Goal: Task Accomplishment & Management: Use online tool/utility

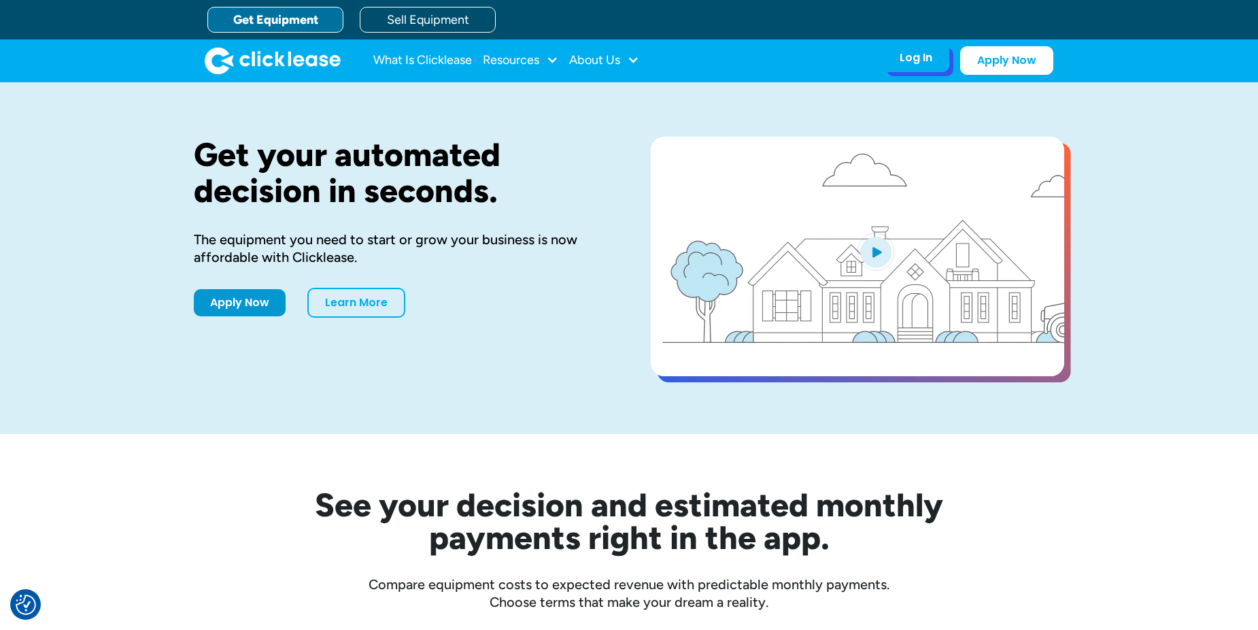
click at [920, 54] on div "Log In" at bounding box center [915, 58] width 33 height 14
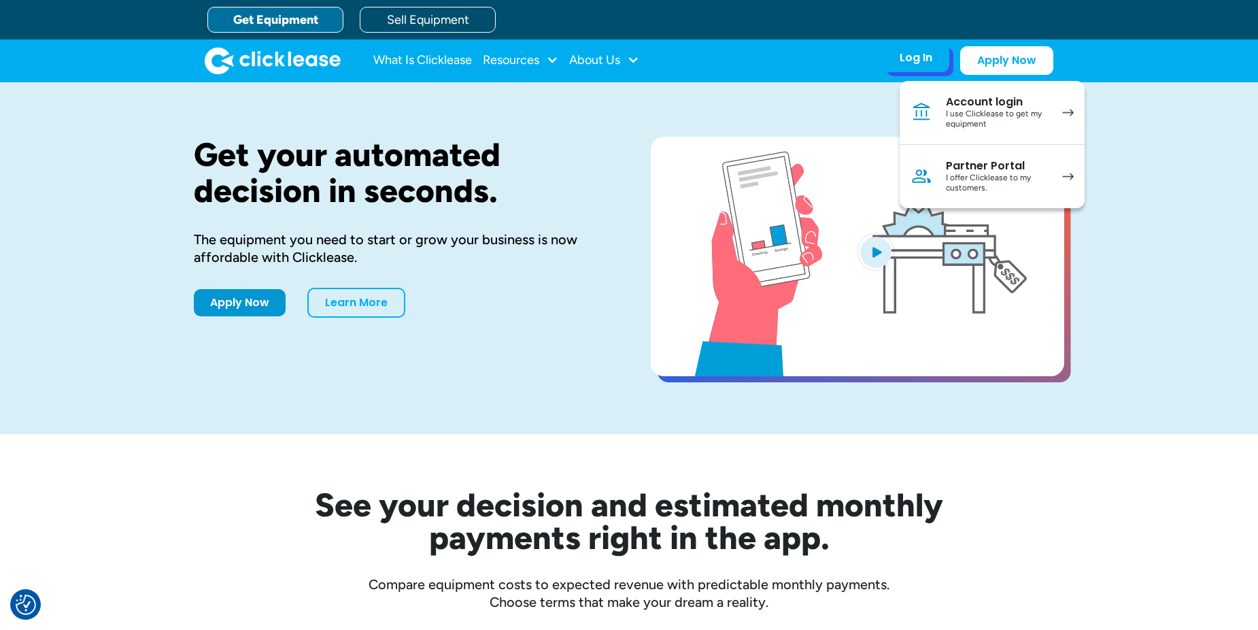
click at [1025, 176] on div "I offer Clicklease to my customers." at bounding box center [997, 183] width 103 height 21
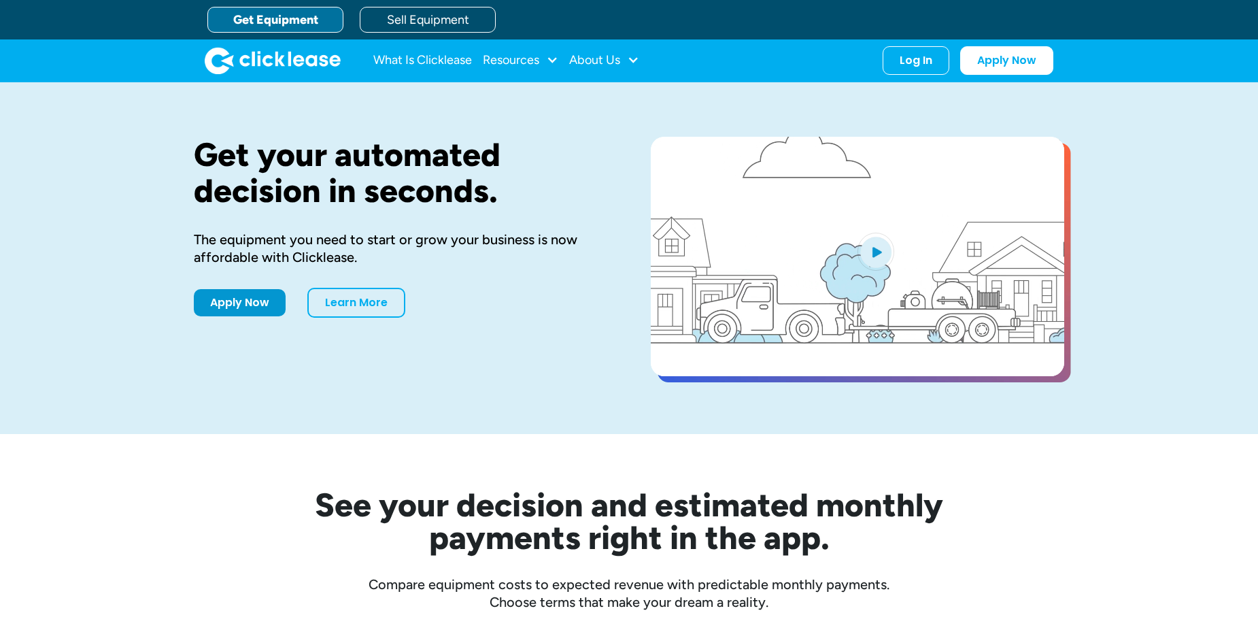
click at [921, 62] on div "Log In" at bounding box center [915, 61] width 33 height 14
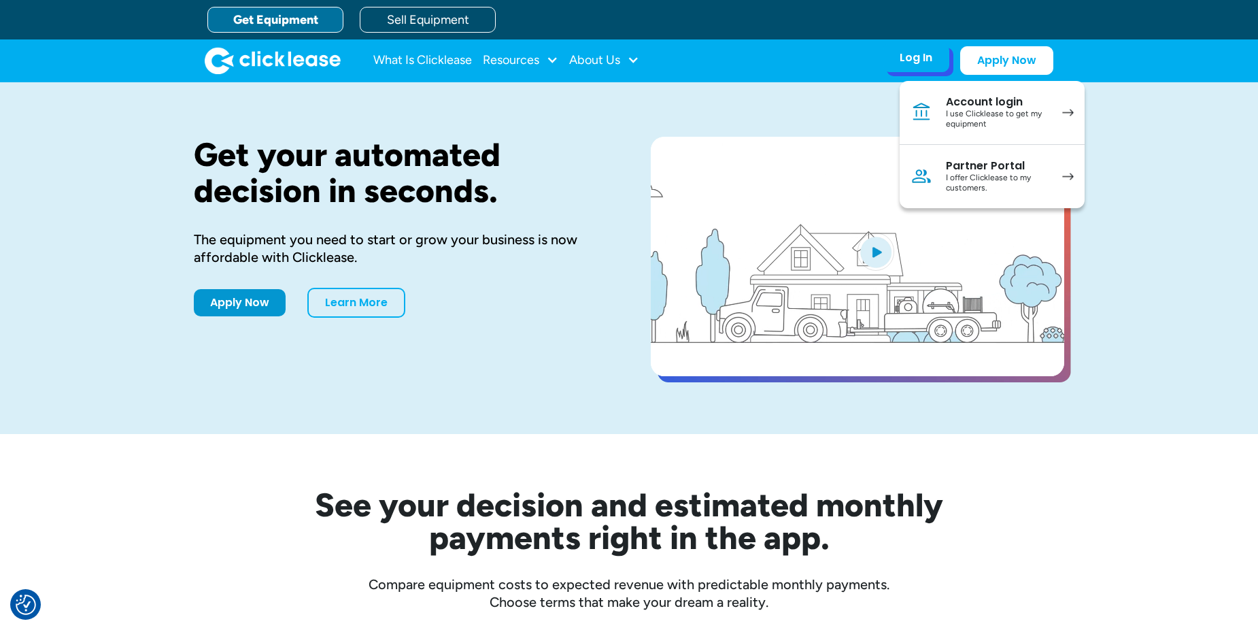
click at [988, 179] on div "I offer Clicklease to my customers." at bounding box center [997, 183] width 103 height 21
